Goal: Information Seeking & Learning: Check status

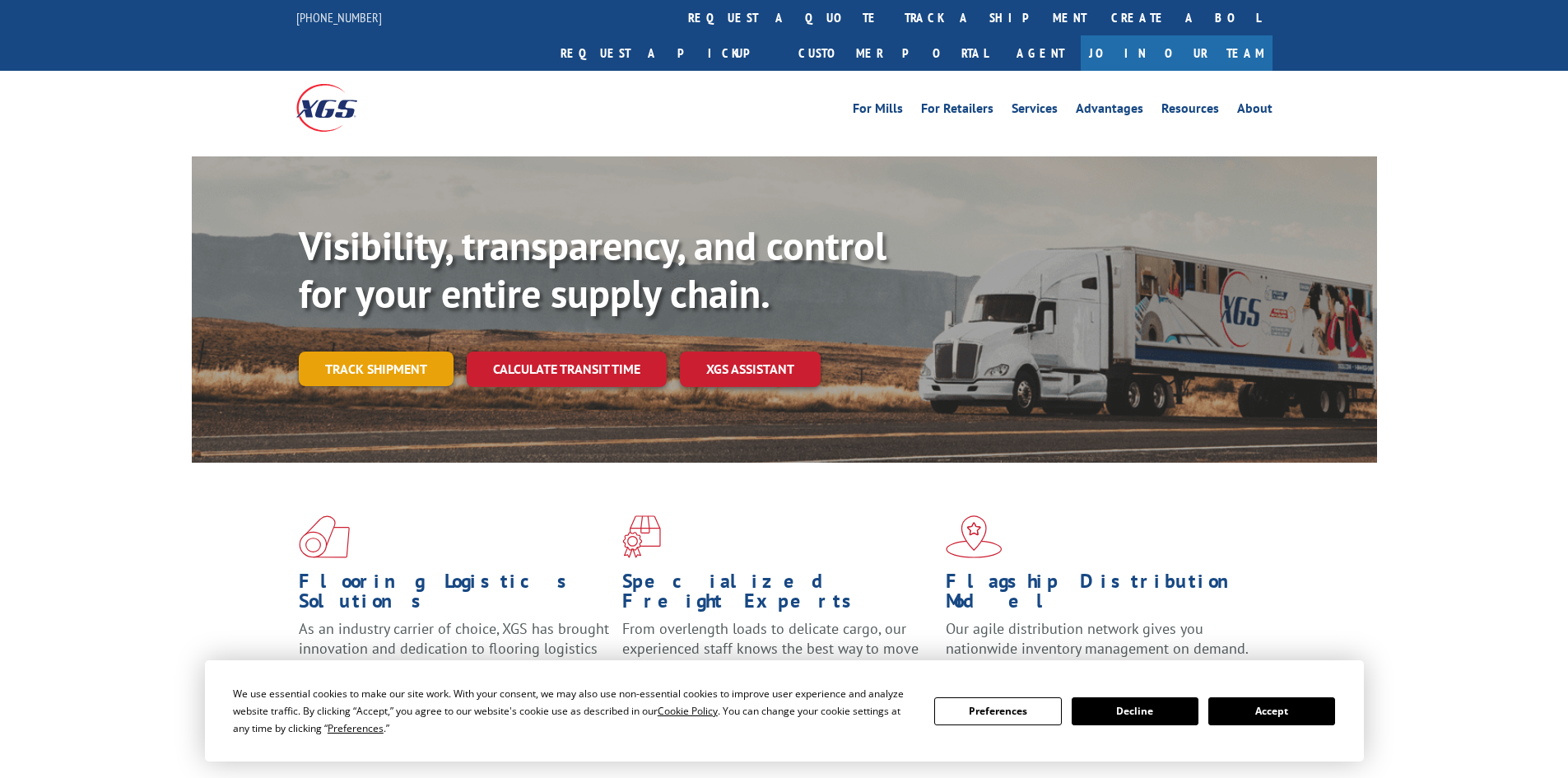
click at [361, 352] on link "Track shipment" at bounding box center [376, 369] width 155 height 34
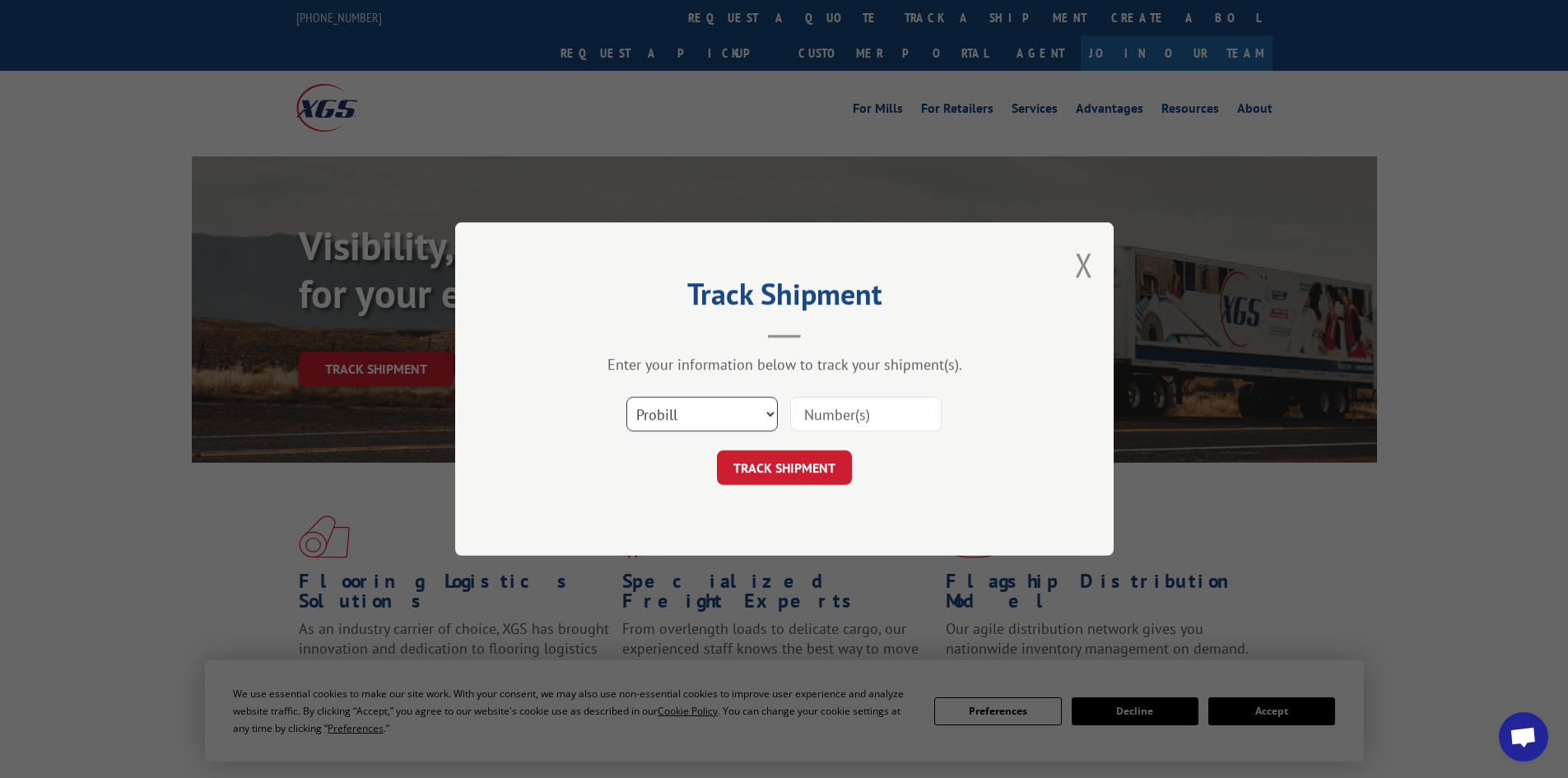
click at [774, 411] on select "Select category... Probill BOL PO" at bounding box center [702, 414] width 151 height 34
select select "bol"
click at [626, 397] on select "Select category... Probill BOL PO" at bounding box center [702, 414] width 151 height 34
click at [856, 418] on input at bounding box center [866, 414] width 151 height 34
type input "5590596"
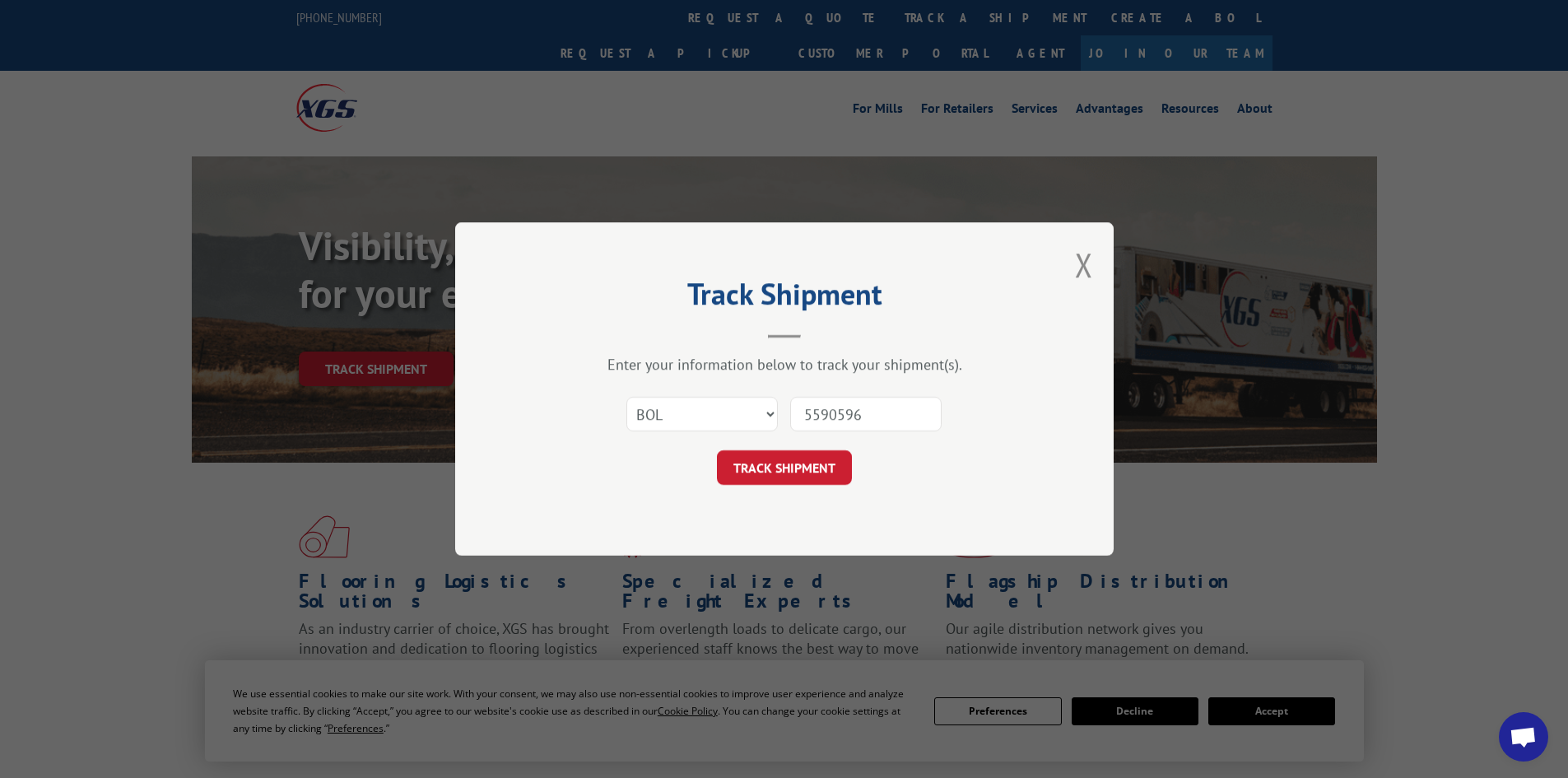
click button "TRACK SHIPMENT" at bounding box center [784, 468] width 135 height 34
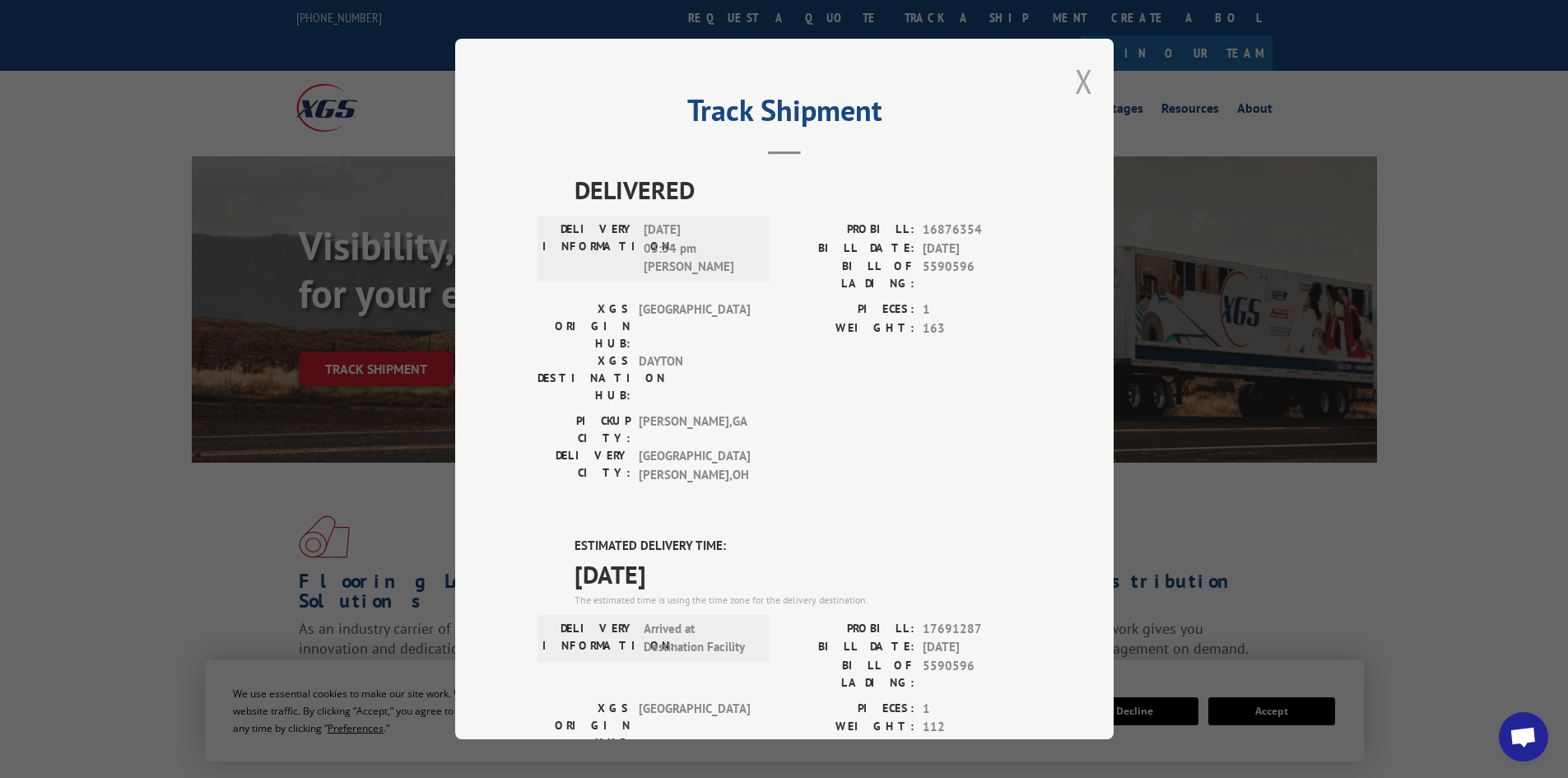
click at [1075, 80] on button "Close modal" at bounding box center [1084, 81] width 18 height 44
